Goal: Information Seeking & Learning: Check status

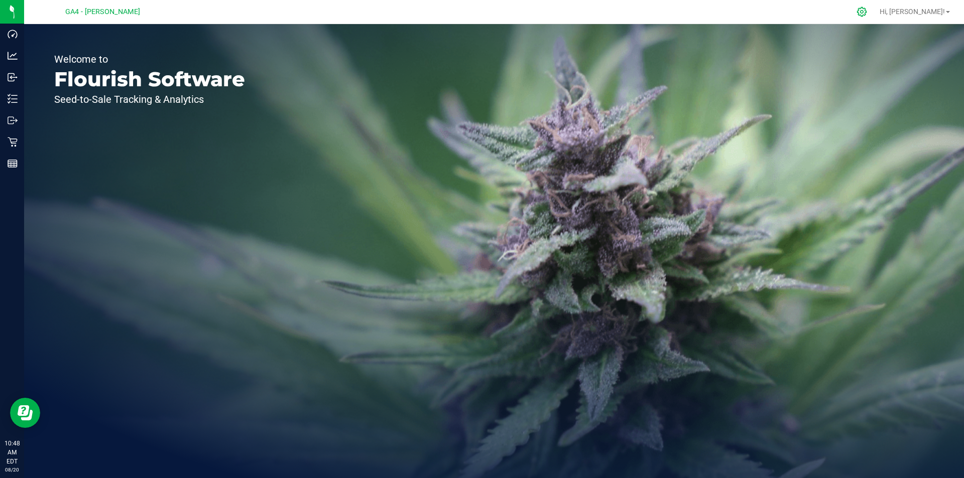
click at [867, 9] on icon at bounding box center [861, 12] width 11 height 11
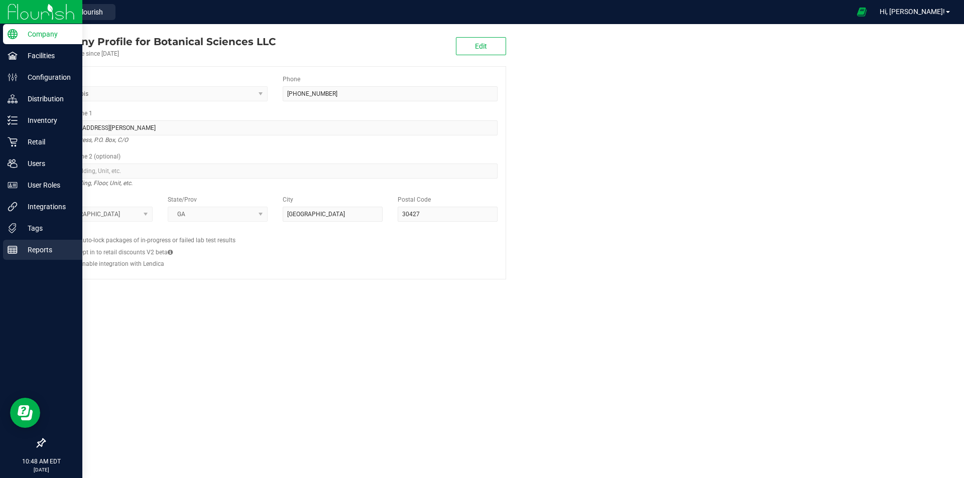
click at [29, 253] on p "Reports" at bounding box center [48, 250] width 60 height 12
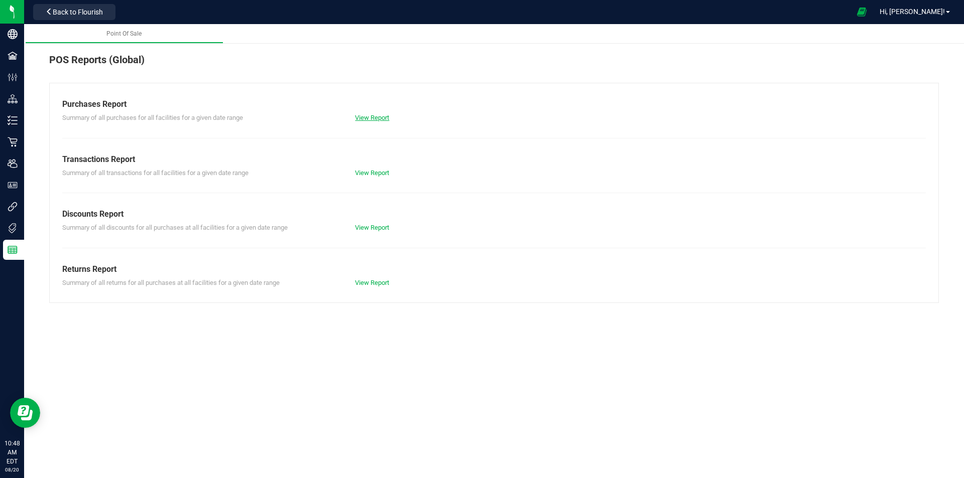
click at [368, 119] on link "View Report" at bounding box center [372, 118] width 34 height 8
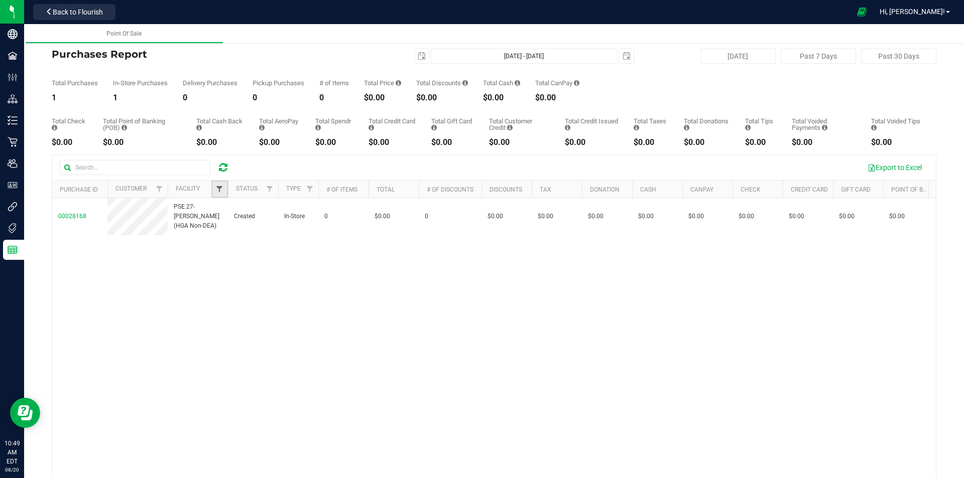
click at [220, 188] on span "Filter" at bounding box center [219, 189] width 8 height 8
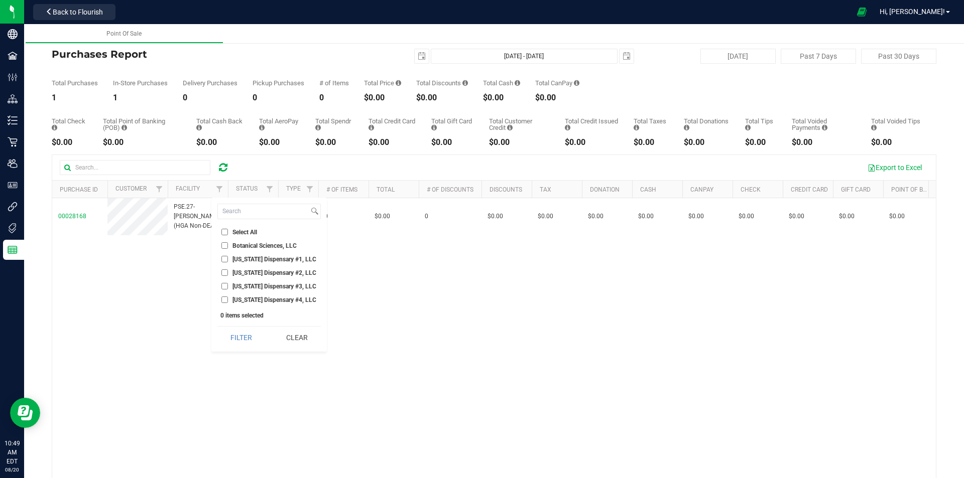
click at [258, 304] on li "[US_STATE] Dispensary #4, LLC" at bounding box center [268, 300] width 103 height 11
click at [231, 294] on ul "Select All Botanical Sciences, LLC [US_STATE] Dispensary #1, LLC [US_STATE] Dis…" at bounding box center [268, 266] width 103 height 78
click at [226, 297] on input "[US_STATE] Dispensary #4, LLC" at bounding box center [224, 300] width 7 height 7
checkbox input "true"
drag, startPoint x: 238, startPoint y: 357, endPoint x: 235, endPoint y: 351, distance: 7.0
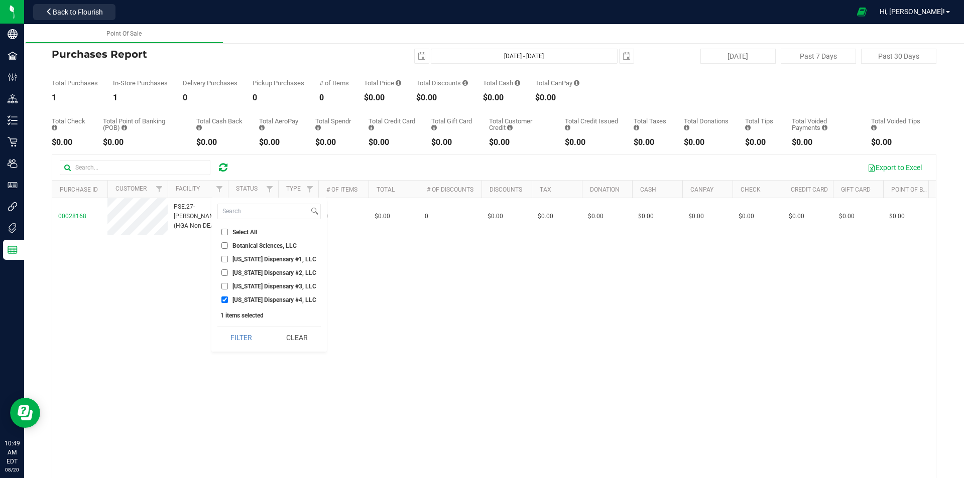
click at [238, 356] on div "00028168 PSE.27-[PERSON_NAME] (HGA Non-DEA) Created In-Store 0 $0.00 0 $0.00 $0…" at bounding box center [494, 348] width 884 height 301
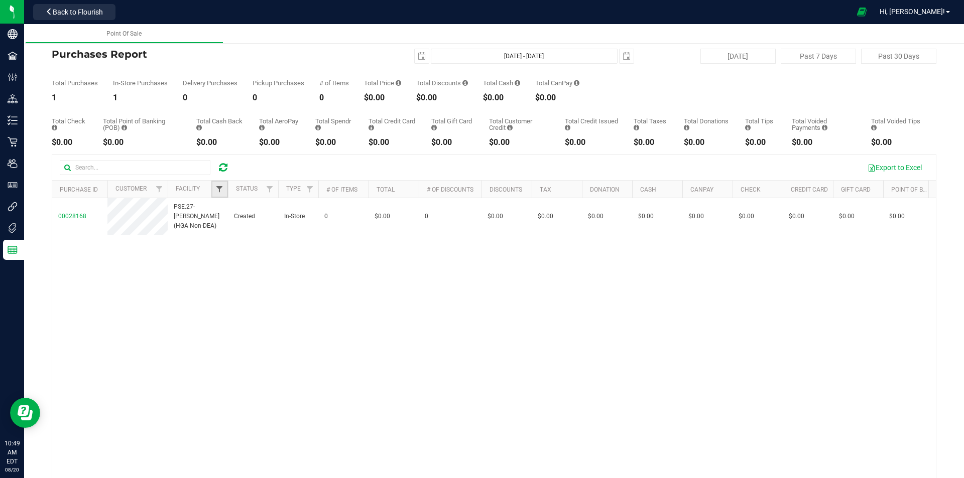
click at [223, 187] on span "Filter" at bounding box center [219, 189] width 8 height 8
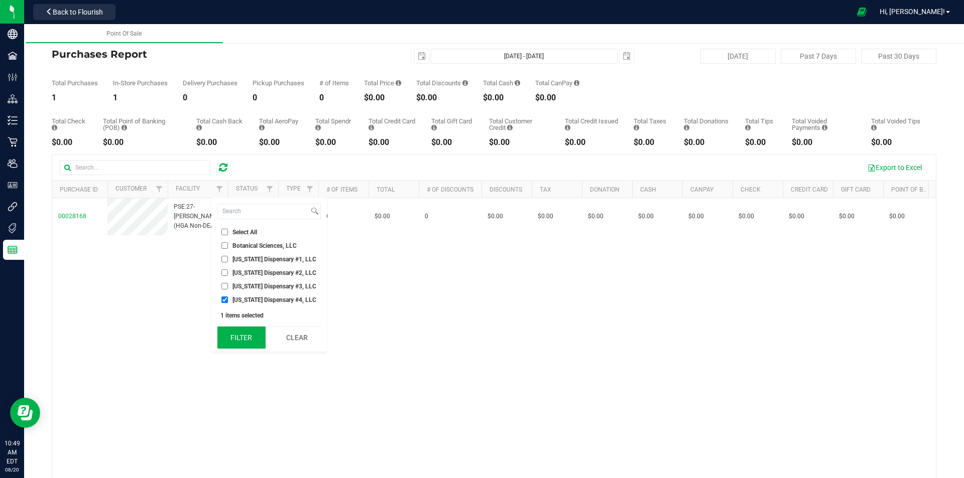
click at [235, 343] on button "Filter" at bounding box center [241, 338] width 48 height 22
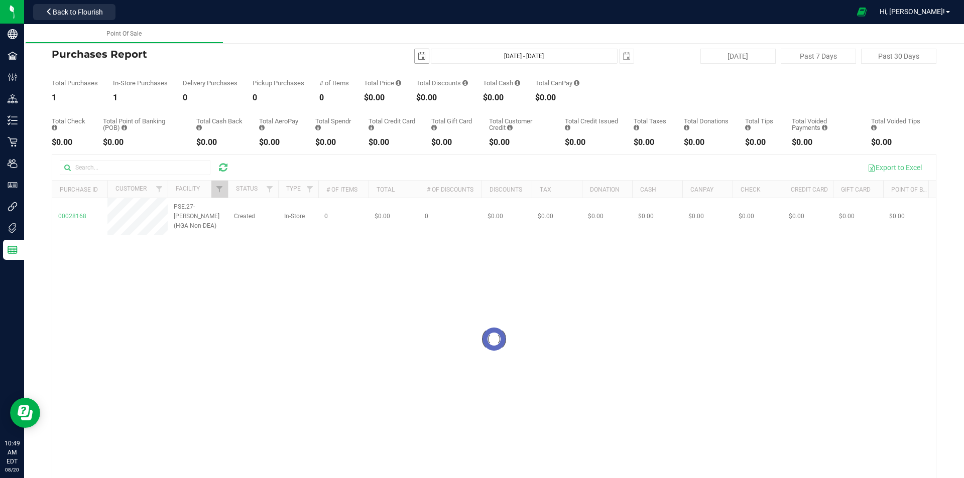
click at [415, 57] on span "select" at bounding box center [422, 56] width 14 height 14
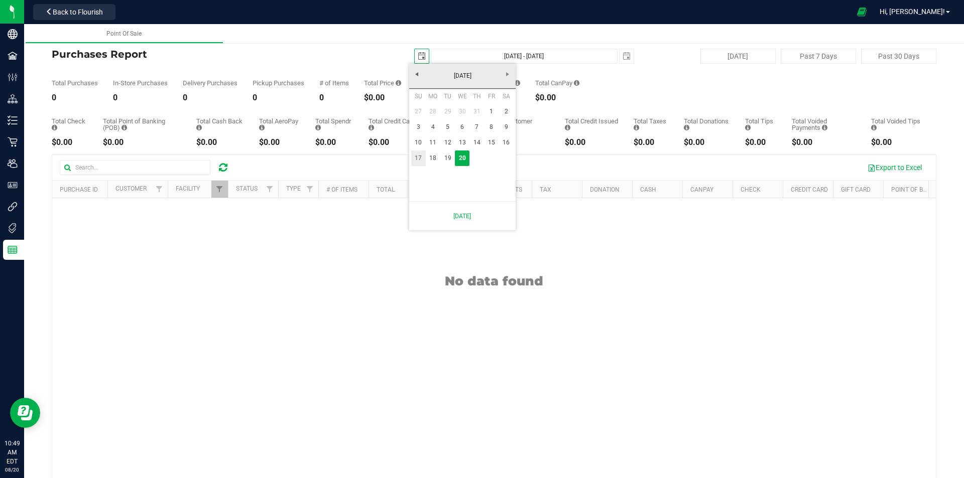
click at [417, 161] on link "17" at bounding box center [418, 159] width 15 height 16
type input "[DATE]"
type input "[DATE] - [DATE]"
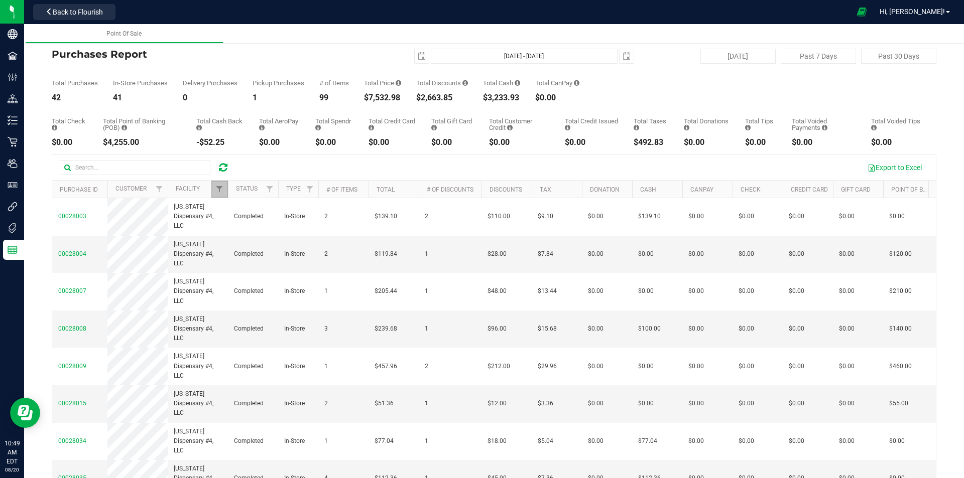
click at [214, 190] on link "Filter" at bounding box center [219, 189] width 17 height 17
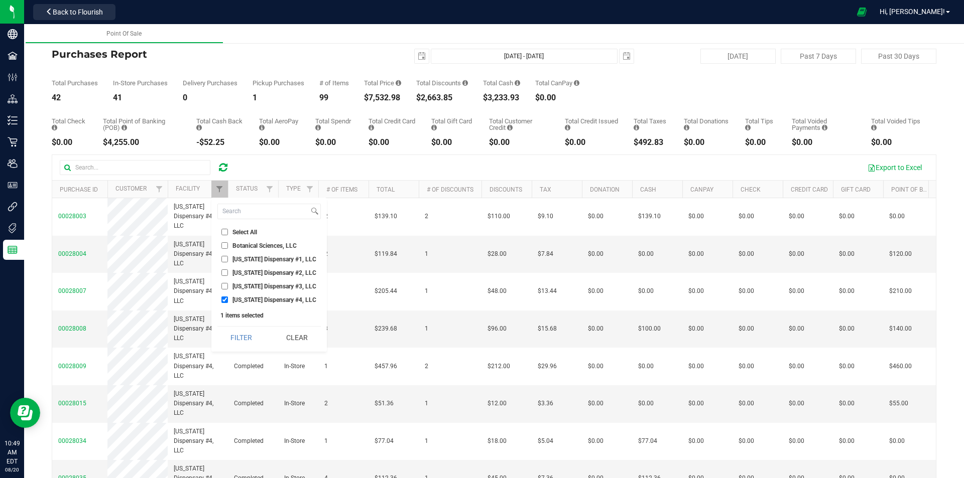
click at [232, 284] on span "[US_STATE] Dispensary #3, LLC" at bounding box center [274, 287] width 84 height 6
click at [228, 283] on input "[US_STATE] Dispensary #3, LLC" at bounding box center [224, 286] width 7 height 7
checkbox input "true"
click at [237, 305] on li "[US_STATE] Dispensary #4, LLC" at bounding box center [268, 300] width 103 height 11
click at [234, 304] on li "[US_STATE] Dispensary #4, LLC" at bounding box center [268, 300] width 103 height 11
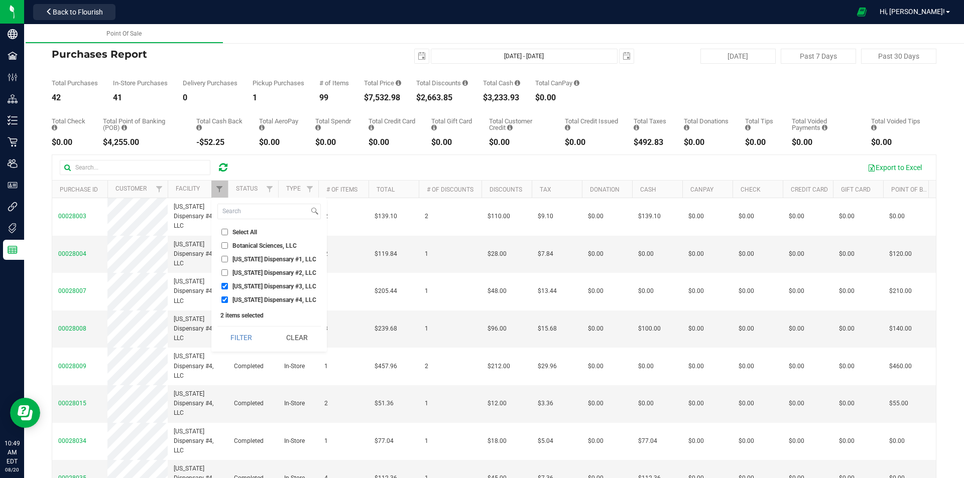
click at [234, 301] on span "[US_STATE] Dispensary #4, LLC" at bounding box center [274, 300] width 84 height 6
click at [228, 301] on input "[US_STATE] Dispensary #4, LLC" at bounding box center [224, 300] width 7 height 7
checkbox input "false"
click at [239, 334] on button "Filter" at bounding box center [241, 338] width 48 height 22
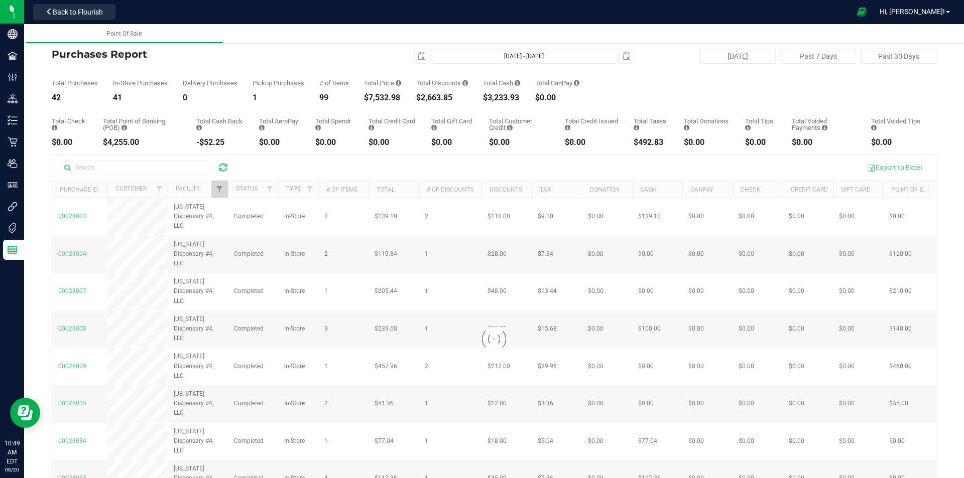
checkbox input "true"
click at [220, 193] on span "Filter" at bounding box center [219, 189] width 8 height 8
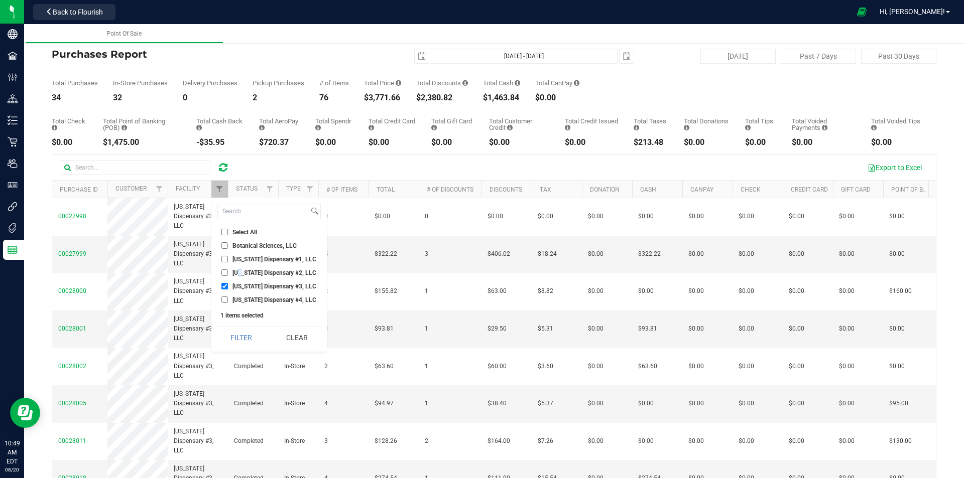
click at [241, 273] on span "[US_STATE] Dispensary #2, LLC" at bounding box center [274, 273] width 84 height 6
click at [231, 274] on label "[US_STATE] Dispensary #2, LLC" at bounding box center [268, 273] width 95 height 7
click at [228, 274] on input "[US_STATE] Dispensary #2, LLC" at bounding box center [224, 273] width 7 height 7
checkbox input "true"
click at [234, 287] on span "[US_STATE] Dispensary #3, LLC" at bounding box center [274, 287] width 84 height 6
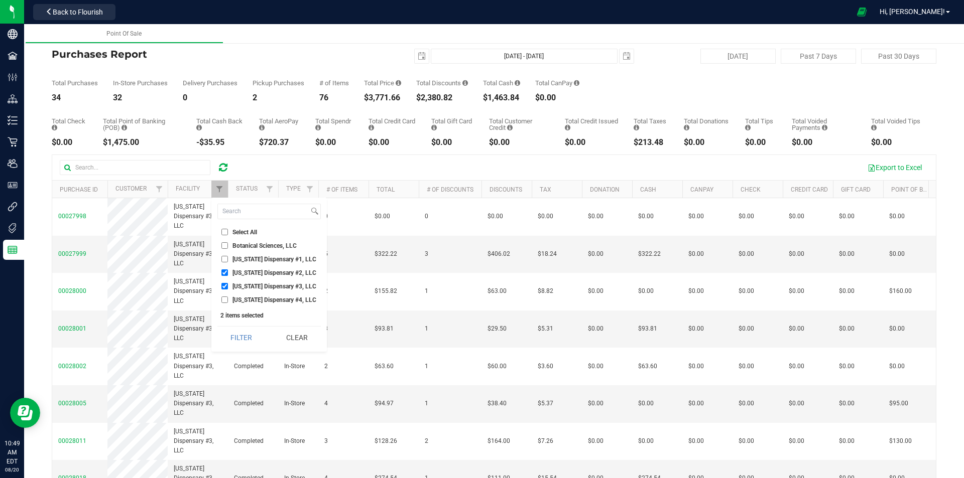
click at [228, 287] on input "[US_STATE] Dispensary #3, LLC" at bounding box center [224, 286] width 7 height 7
checkbox input "false"
click at [237, 339] on button "Filter" at bounding box center [241, 338] width 48 height 22
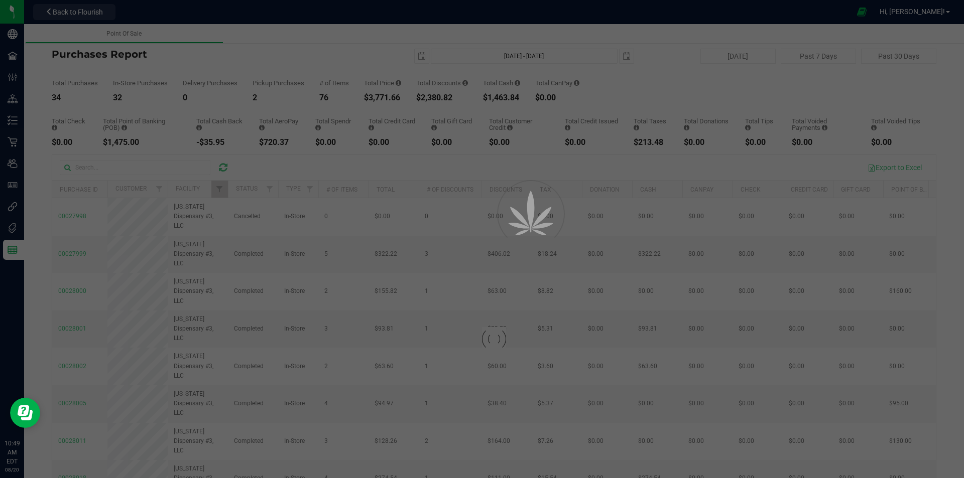
checkbox input "true"
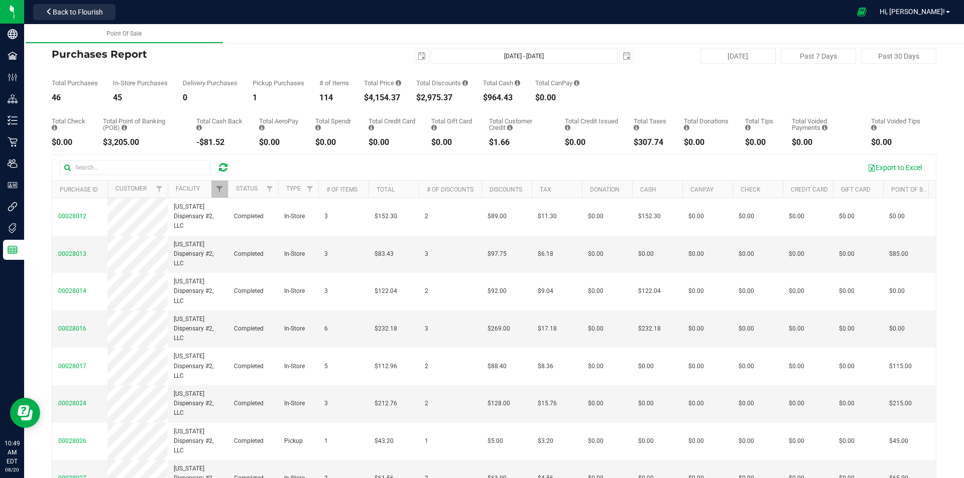
click at [227, 185] on div at bounding box center [228, 190] width 5 height 18
click at [222, 187] on span "Filter" at bounding box center [219, 189] width 8 height 8
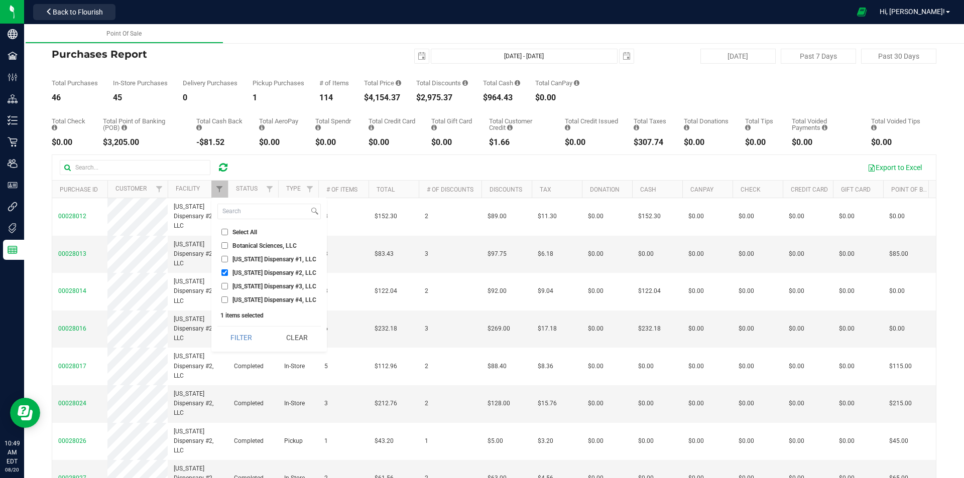
click at [233, 261] on span "[US_STATE] Dispensary #1, LLC" at bounding box center [274, 260] width 84 height 6
click at [228, 261] on input "[US_STATE] Dispensary #1, LLC" at bounding box center [224, 259] width 7 height 7
checkbox input "true"
click at [239, 273] on span "[US_STATE] Dispensary #2, LLC" at bounding box center [274, 273] width 84 height 6
click at [228, 273] on input "[US_STATE] Dispensary #2, LLC" at bounding box center [224, 273] width 7 height 7
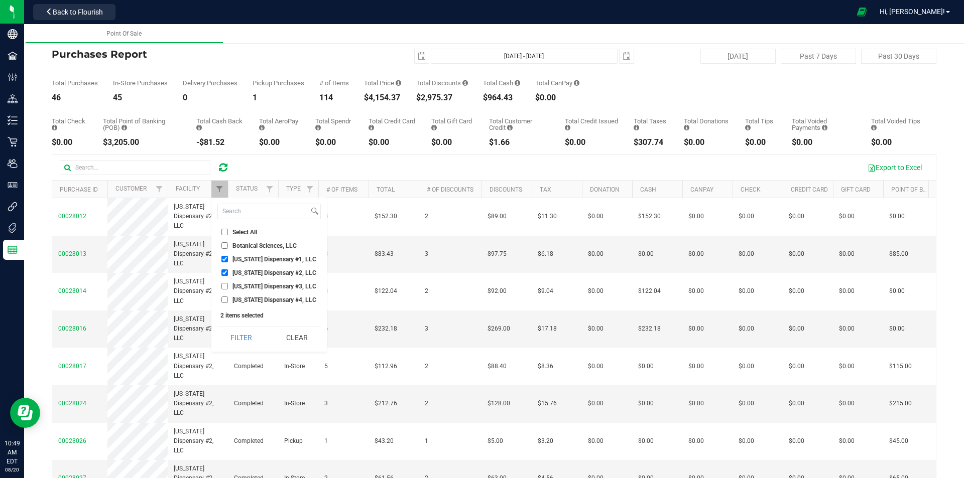
checkbox input "false"
click at [235, 332] on button "Filter" at bounding box center [241, 338] width 48 height 22
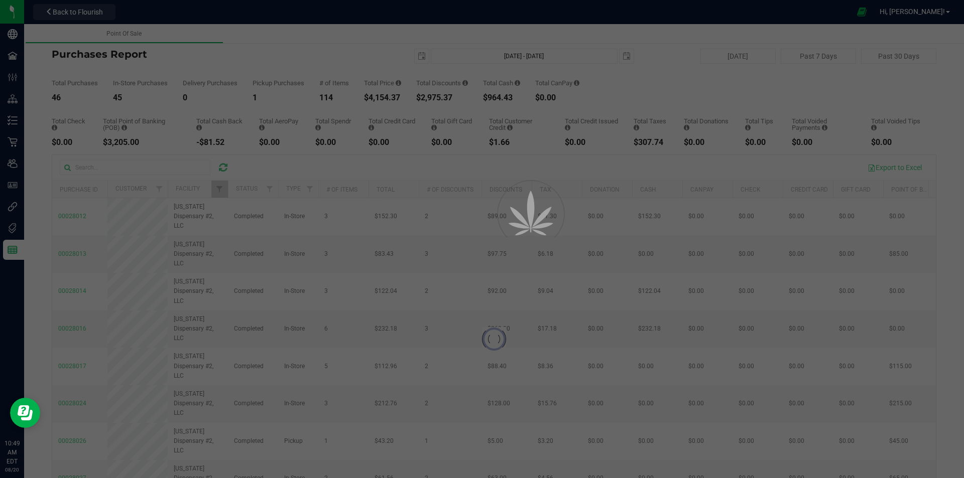
checkbox input "true"
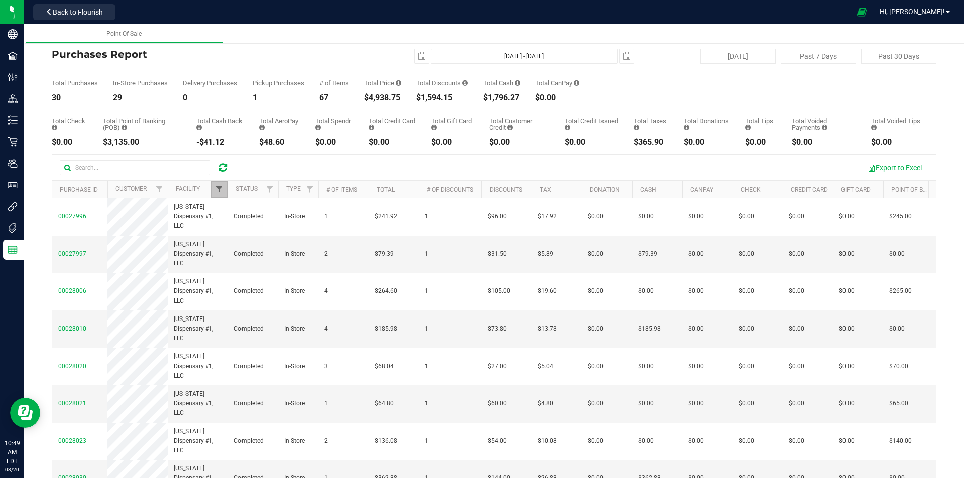
click at [217, 191] on span "Filter" at bounding box center [219, 189] width 8 height 8
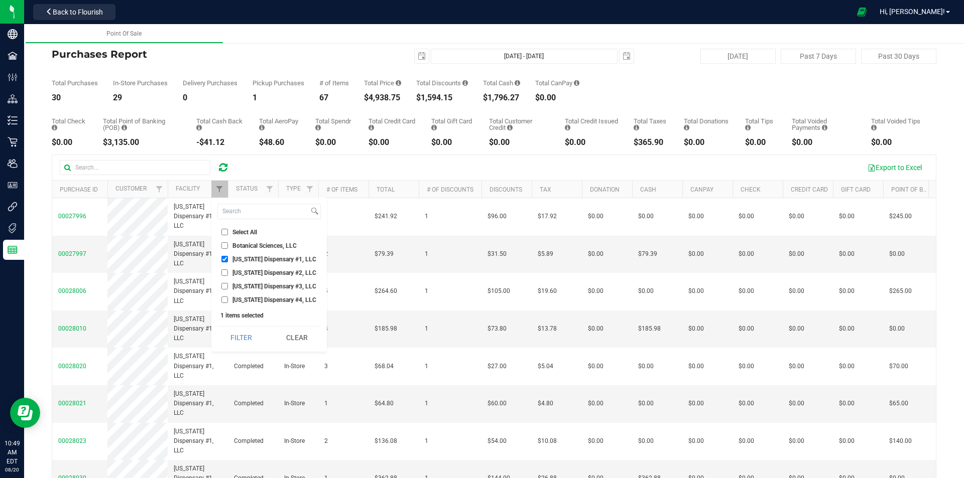
click at [230, 300] on label "[US_STATE] Dispensary #4, LLC" at bounding box center [268, 300] width 95 height 7
click at [228, 300] on input "[US_STATE] Dispensary #4, LLC" at bounding box center [224, 300] width 7 height 7
checkbox input "true"
click at [225, 258] on input "[US_STATE] Dispensary #1, LLC" at bounding box center [224, 259] width 7 height 7
checkbox input "false"
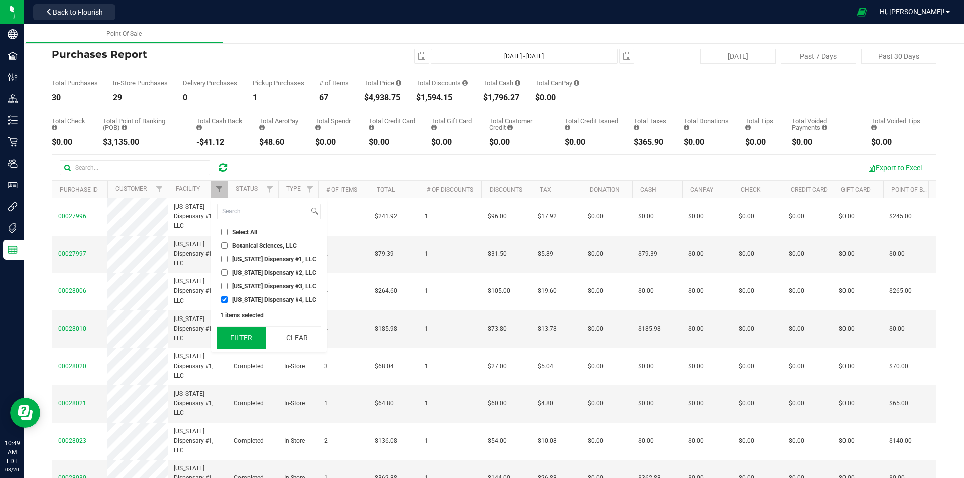
click at [233, 328] on button "Filter" at bounding box center [241, 338] width 48 height 22
